Goal: Find specific page/section: Find specific page/section

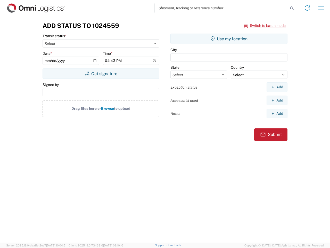
click at [222, 8] on input "search" at bounding box center [222, 8] width 134 height 10
click at [292, 8] on icon at bounding box center [292, 8] width 7 height 7
click at [308, 8] on icon at bounding box center [308, 8] width 8 height 8
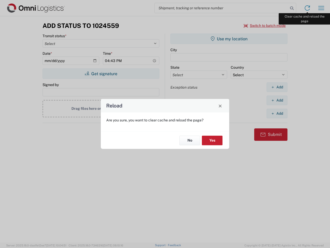
click at [322, 8] on div "Reload Are you sure, you want to clear cache and reload the page? No Yes" at bounding box center [165, 124] width 330 height 248
click at [265, 26] on div "Reload Are you sure, you want to clear cache and reload the page? No Yes" at bounding box center [165, 124] width 330 height 248
click at [101, 74] on div "Reload Are you sure, you want to clear cache and reload the page? No Yes" at bounding box center [165, 124] width 330 height 248
click at [229, 39] on div "Reload Are you sure, you want to clear cache and reload the page? No Yes" at bounding box center [165, 124] width 330 height 248
click at [277, 87] on div "Reload Are you sure, you want to clear cache and reload the page? No Yes" at bounding box center [165, 124] width 330 height 248
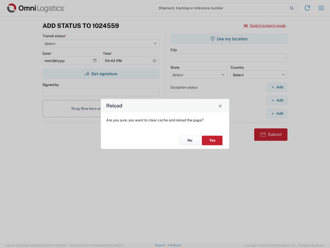
click at [277, 100] on div "Reload Are you sure, you want to clear cache and reload the page? No Yes" at bounding box center [165, 124] width 330 height 248
click at [277, 113] on div "Reload Are you sure, you want to clear cache and reload the page? No Yes" at bounding box center [165, 124] width 330 height 248
